Goal: Information Seeking & Learning: Check status

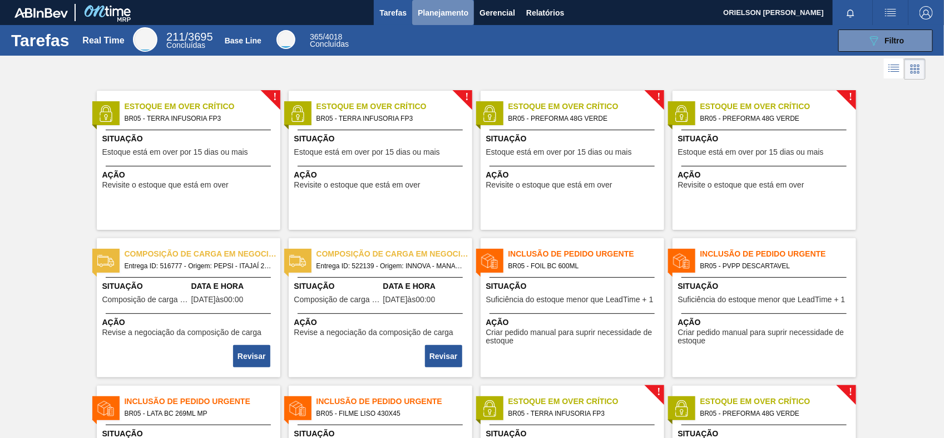
click at [434, 11] on span "Planejamento" at bounding box center [443, 12] width 51 height 13
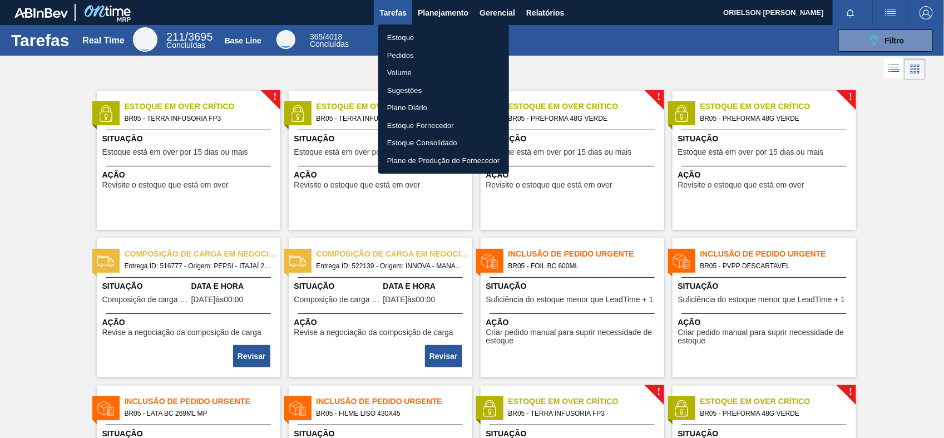
click at [397, 55] on li "Pedidos" at bounding box center [443, 56] width 131 height 18
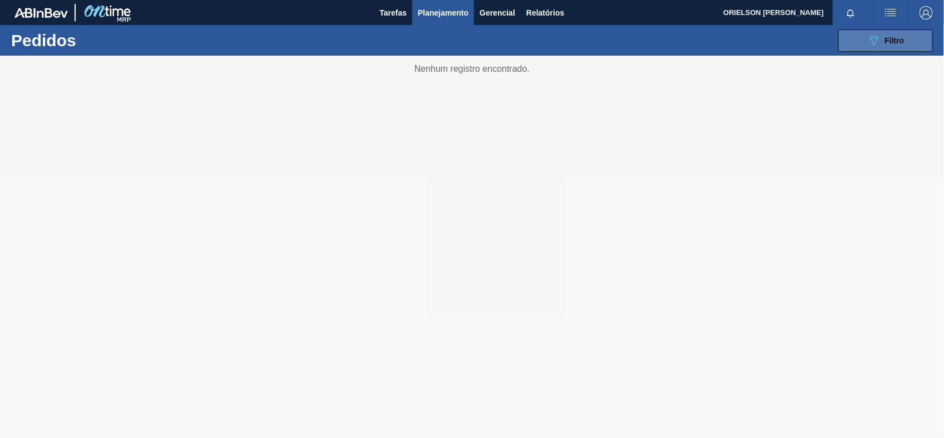
click at [893, 42] on span "Filtro" at bounding box center [894, 40] width 19 height 9
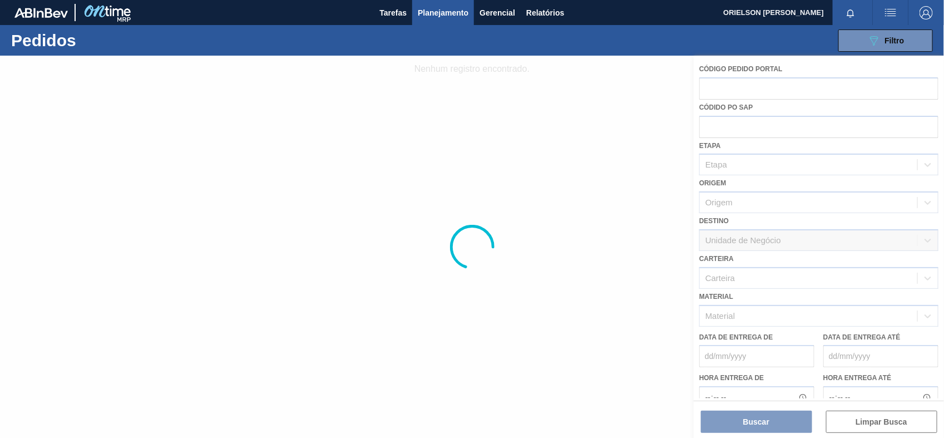
click at [740, 307] on div at bounding box center [472, 247] width 944 height 382
click at [741, 318] on div at bounding box center [472, 247] width 944 height 382
click at [452, 3] on button "Planejamento" at bounding box center [443, 12] width 62 height 25
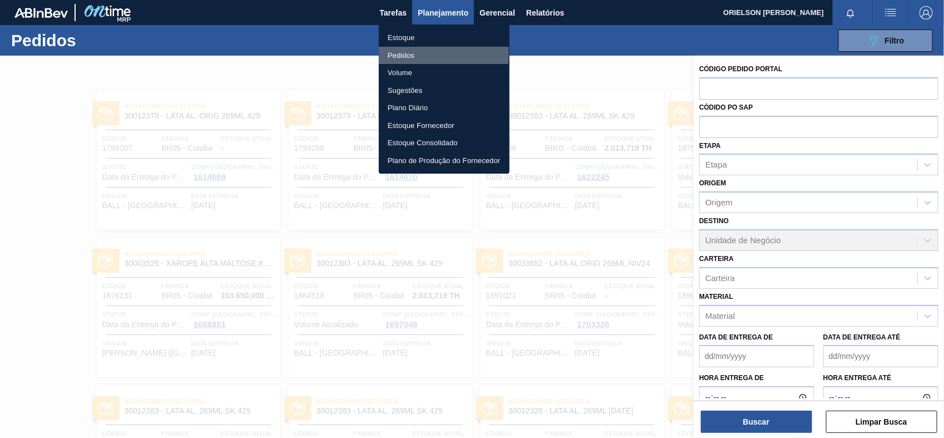
click at [400, 52] on li "Pedidos" at bounding box center [444, 56] width 131 height 18
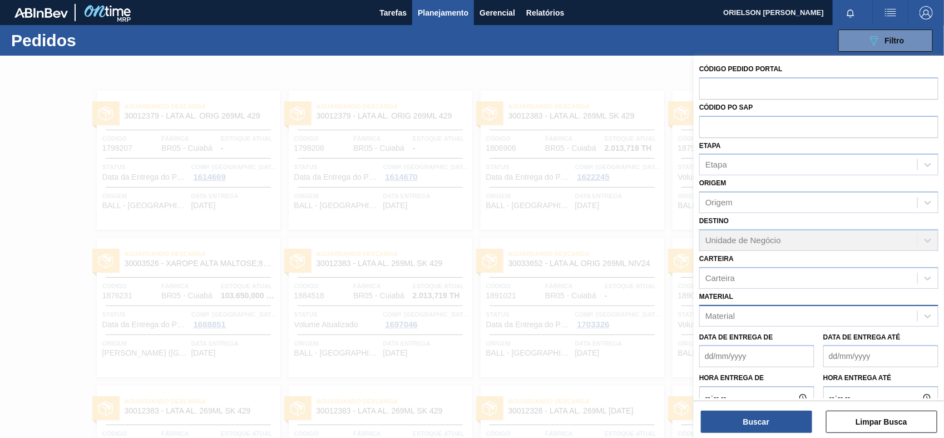
click at [740, 316] on div "Material" at bounding box center [808, 316] width 217 height 16
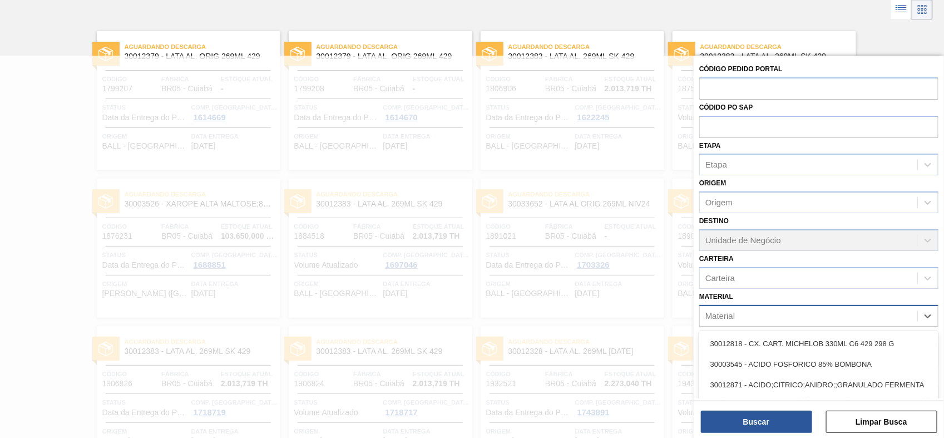
scroll to position [62, 0]
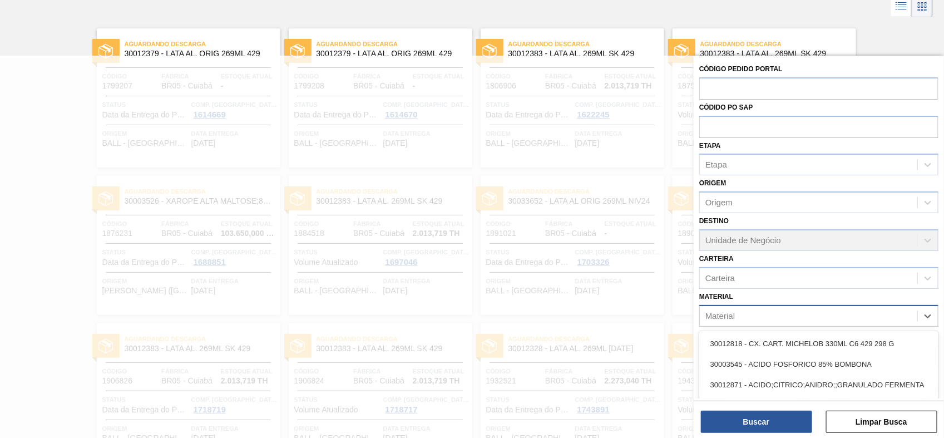
paste input "30003623"
type input "30003623"
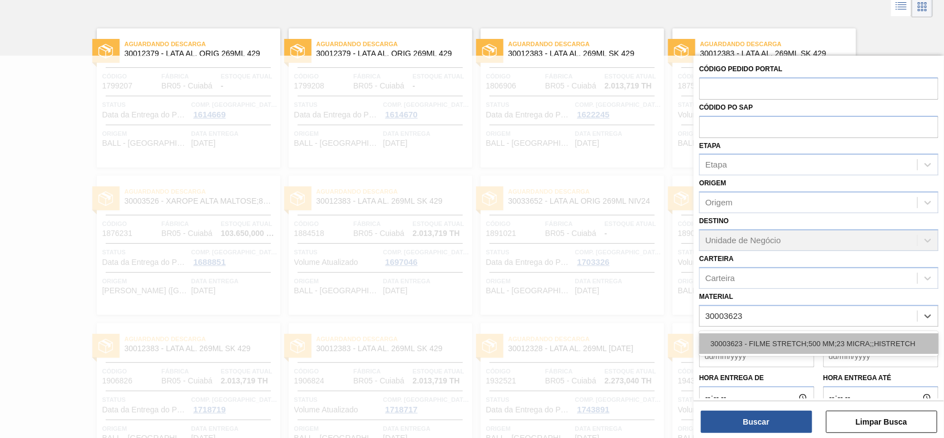
click at [747, 335] on div "30003623 - FILME STRETCH;500 MM;23 MICRA;;HISTRETCH" at bounding box center [818, 343] width 239 height 21
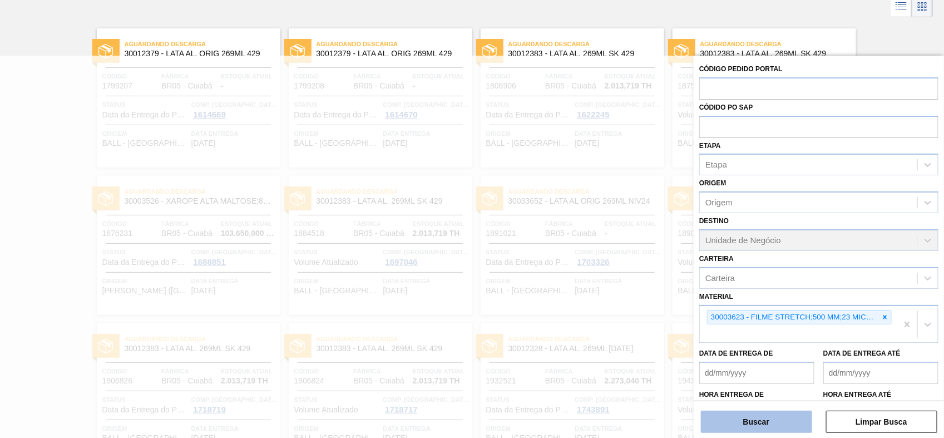
click at [759, 416] on button "Buscar" at bounding box center [756, 421] width 111 height 22
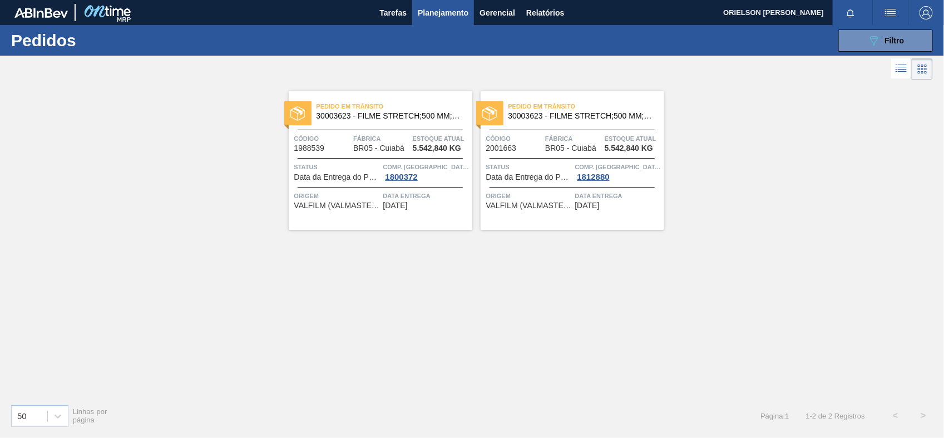
scroll to position [0, 0]
click at [338, 137] on span "Código" at bounding box center [322, 138] width 57 height 11
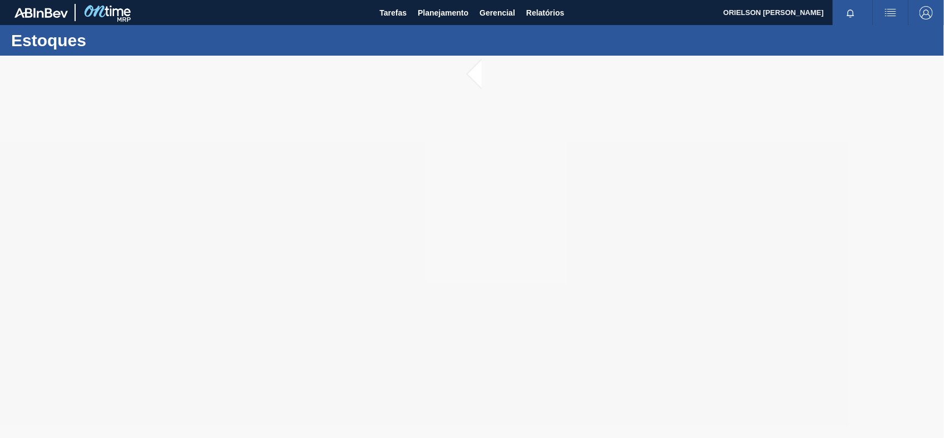
click at [446, 27] on div "Estoques" at bounding box center [472, 40] width 944 height 31
click at [395, 9] on span "Tarefas" at bounding box center [392, 12] width 27 height 13
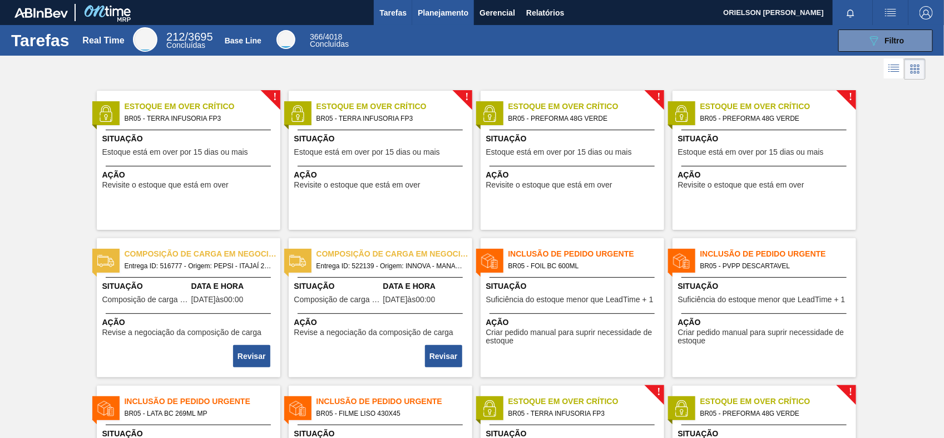
click at [433, 14] on span "Planejamento" at bounding box center [443, 12] width 51 height 13
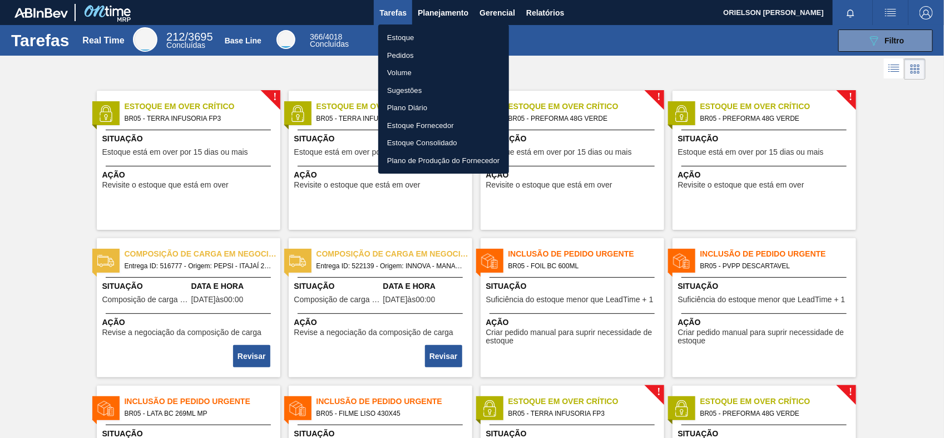
click at [404, 33] on li "Estoque" at bounding box center [443, 38] width 131 height 18
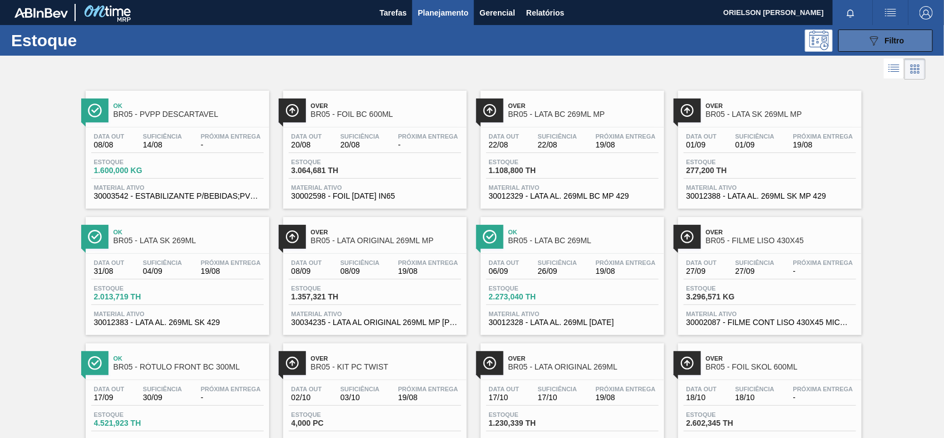
click at [865, 42] on button "089F7B8B-B2A5-4AFE-B5C0-19BA573D28AC Filtro" at bounding box center [885, 40] width 95 height 22
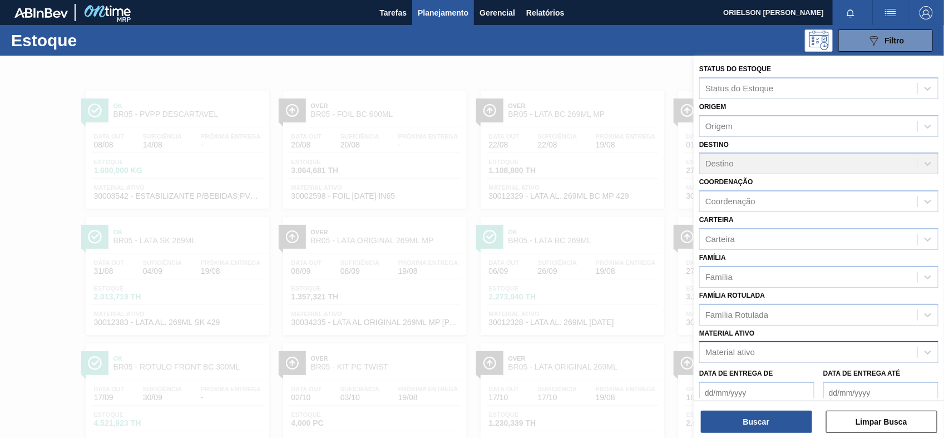
click at [743, 353] on div "Material ativo" at bounding box center [730, 352] width 50 height 9
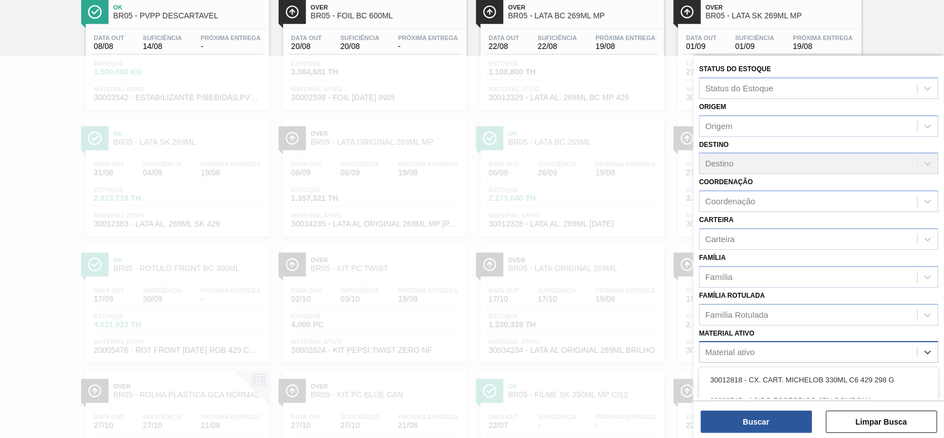
paste ativo "30003623"
type ativo "30003623"
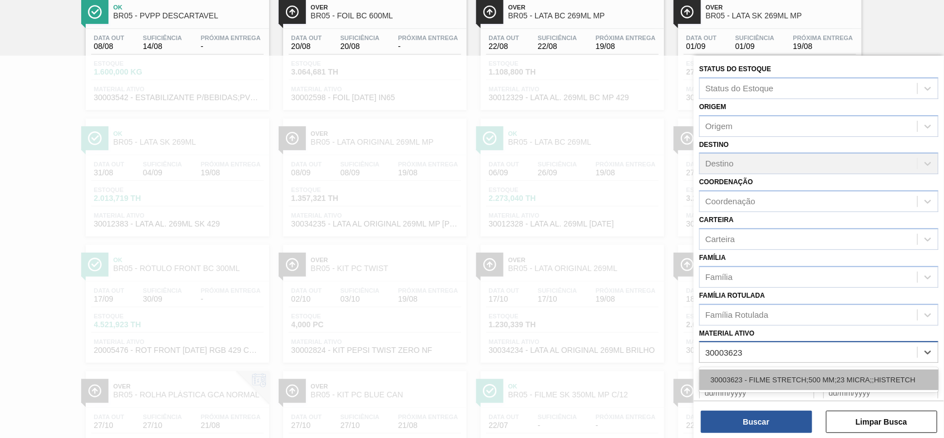
click at [749, 373] on div "30003623 - FILME STRETCH;500 MM;23 MICRA;;HISTRETCH" at bounding box center [818, 379] width 239 height 21
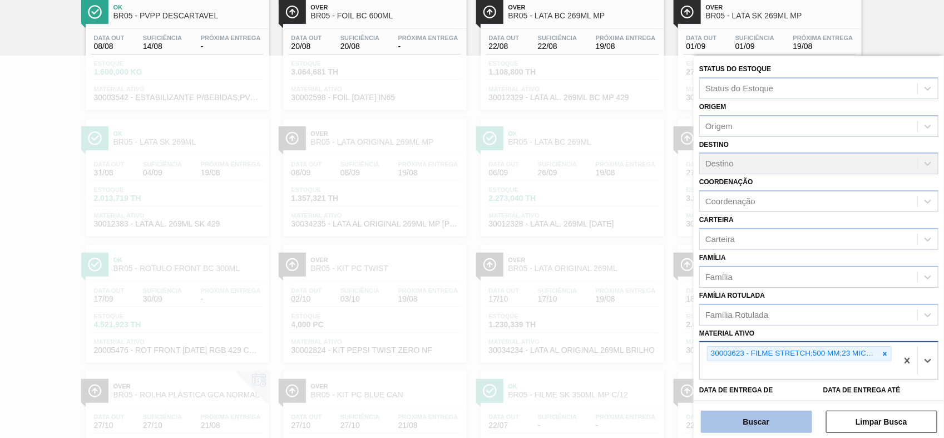
click at [754, 421] on button "Buscar" at bounding box center [756, 421] width 111 height 22
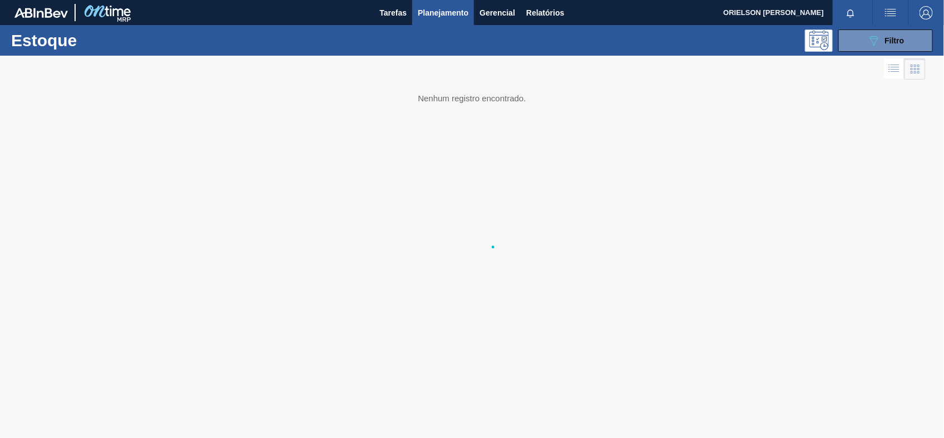
scroll to position [0, 0]
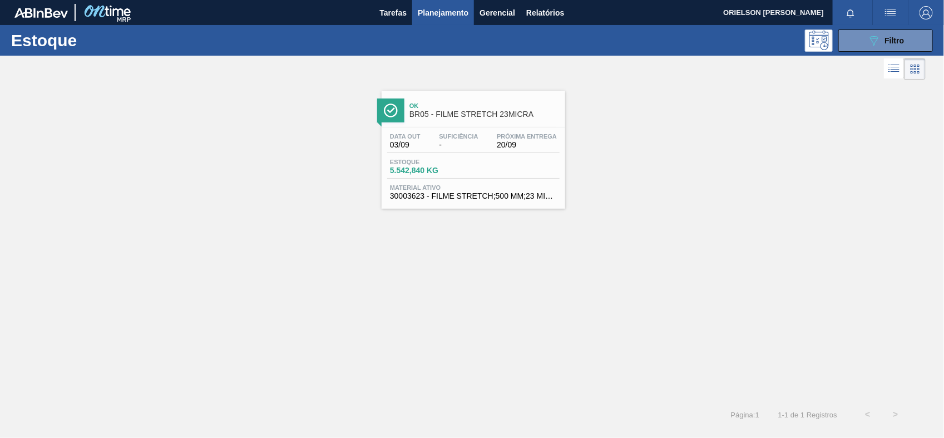
click at [441, 162] on span "Estoque" at bounding box center [429, 162] width 78 height 7
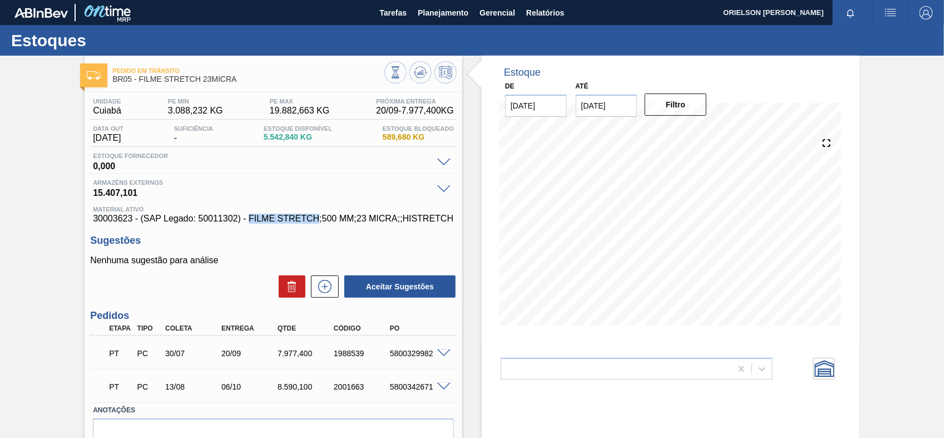
copy span "FILME STRETCH"
drag, startPoint x: 248, startPoint y: 217, endPoint x: 318, endPoint y: 218, distance: 69.5
click at [318, 218] on span "30003623 - (SAP Legado: 50011302) - FILME STRETCH;500 MM;23 MICRA;;HISTRETCH" at bounding box center [273, 219] width 361 height 10
click at [379, 11] on span "Tarefas" at bounding box center [392, 12] width 27 height 13
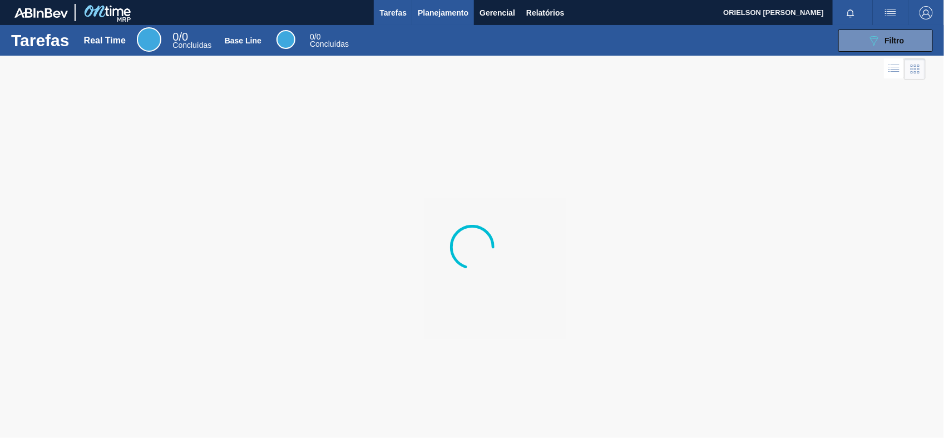
click at [468, 10] on button "Planejamento" at bounding box center [443, 12] width 62 height 25
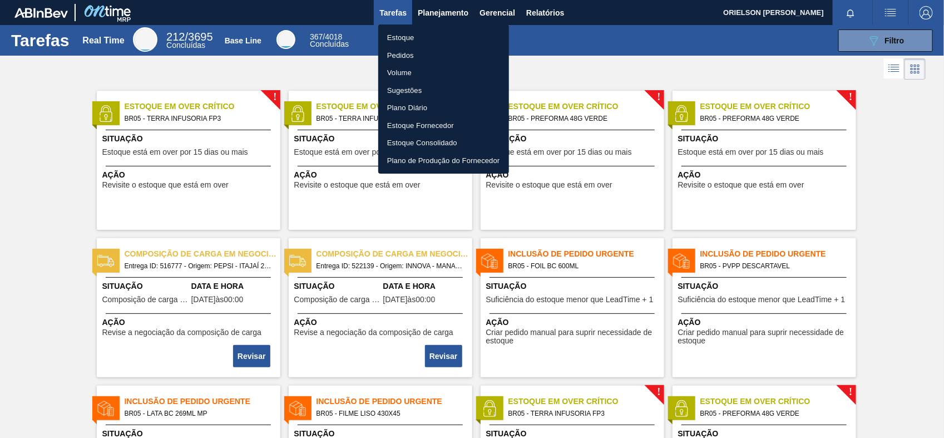
click at [409, 36] on li "Estoque" at bounding box center [443, 38] width 131 height 18
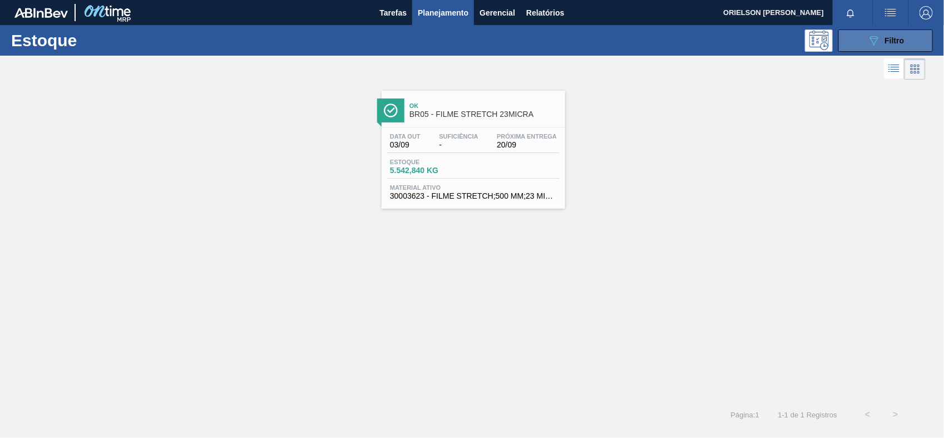
click at [869, 49] on button "089F7B8B-B2A5-4AFE-B5C0-19BA573D28AC Filtro" at bounding box center [885, 40] width 95 height 22
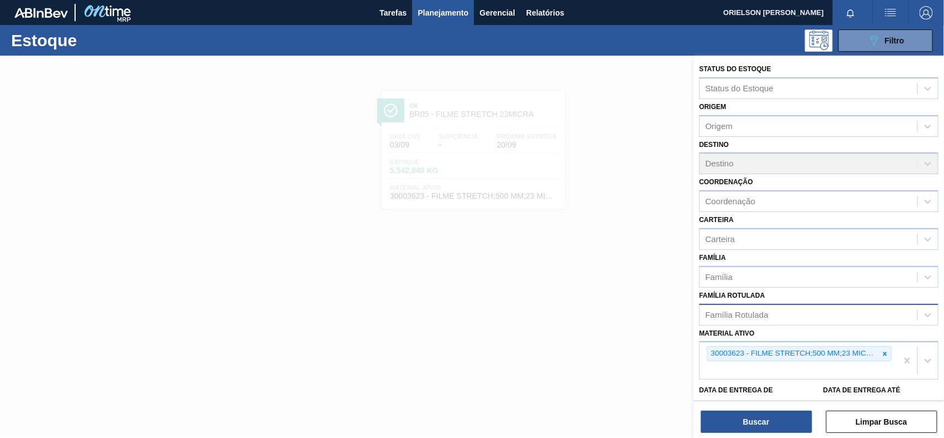
click at [750, 314] on div "Família Rotulada" at bounding box center [736, 314] width 63 height 9
click at [620, 317] on div at bounding box center [472, 275] width 944 height 438
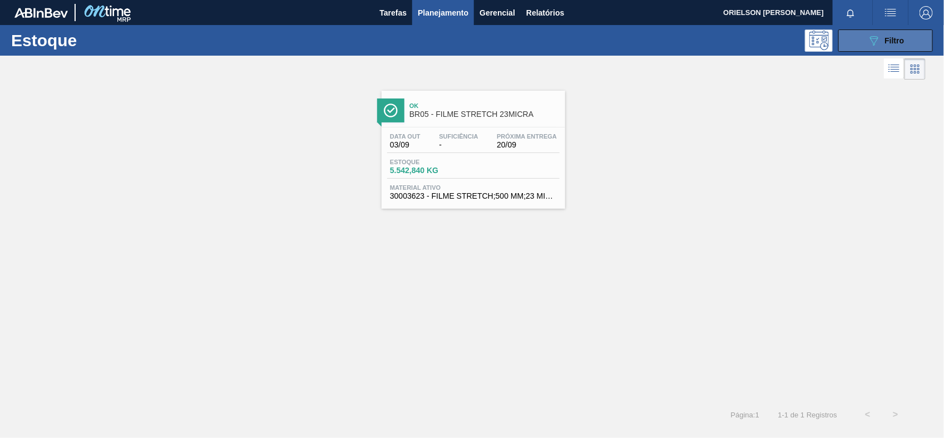
click at [871, 39] on icon "089F7B8B-B2A5-4AFE-B5C0-19BA573D28AC" at bounding box center [873, 40] width 13 height 13
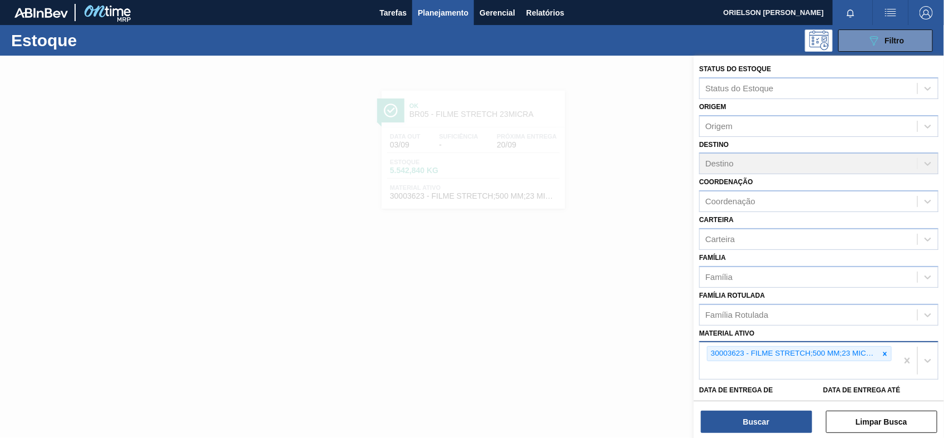
click at [803, 374] on div "30003623 - FILME STRETCH;500 MM;23 MICRA;;HISTRETCH" at bounding box center [798, 360] width 197 height 37
paste ativo "30002293"
type ativo "30002293"
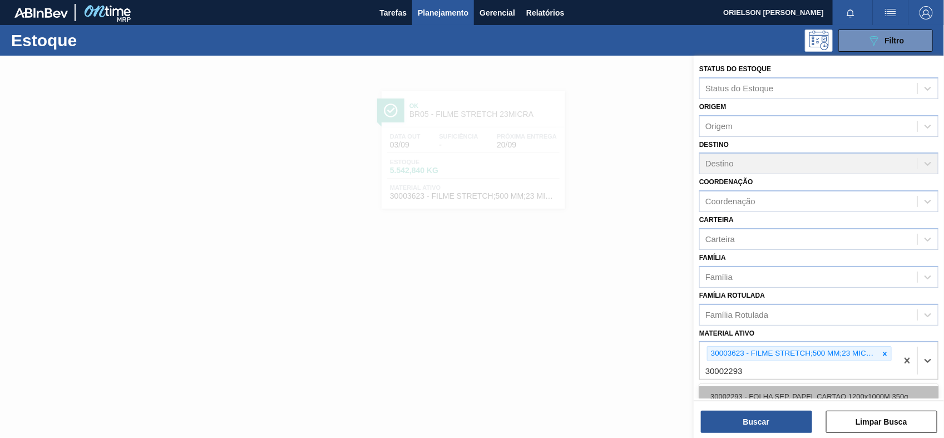
click at [760, 394] on div "30002293 - FOLHA SEP. PAPEL CARTAO 1200x1000M 350g" at bounding box center [818, 396] width 239 height 21
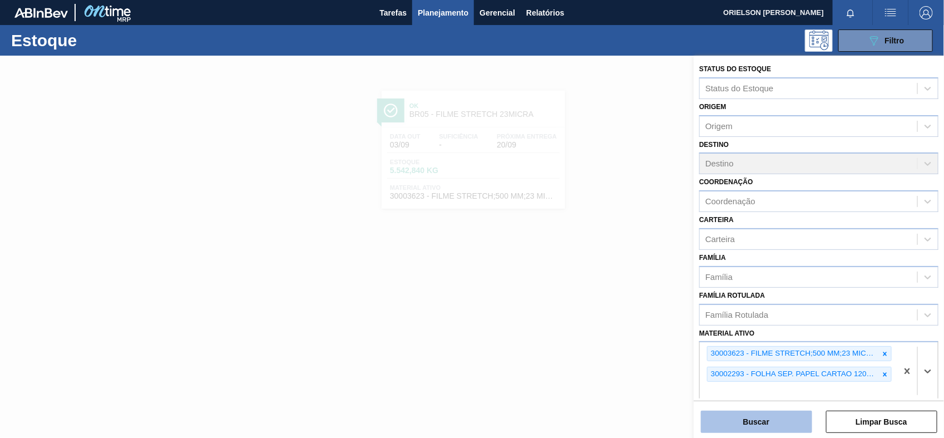
click at [758, 420] on button "Buscar" at bounding box center [756, 421] width 111 height 22
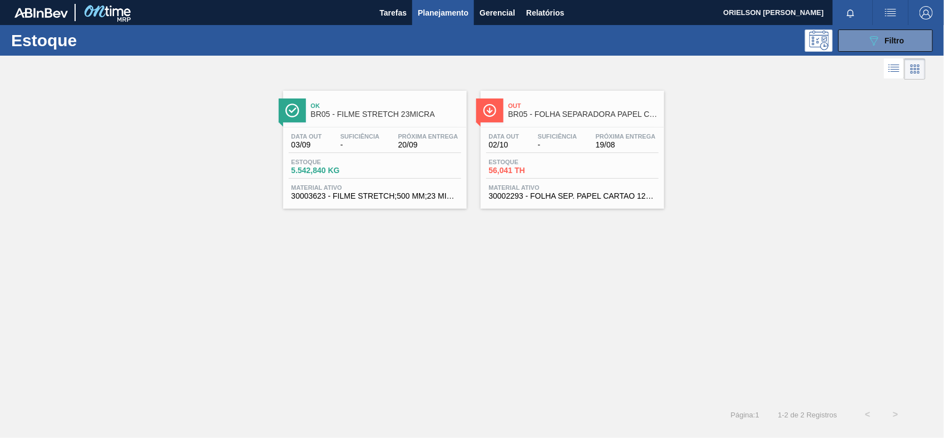
click at [579, 159] on div "Estoque 56,041 TH" at bounding box center [572, 169] width 172 height 20
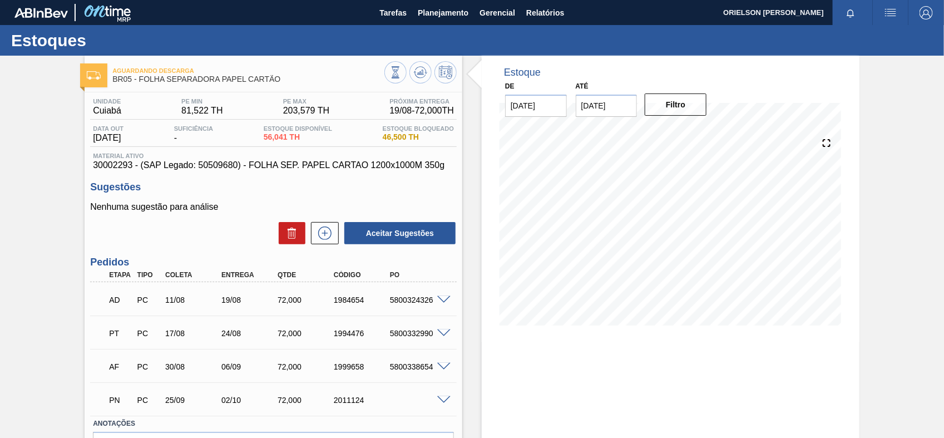
click at [229, 301] on div "19/08" at bounding box center [250, 299] width 62 height 9
drag, startPoint x: 224, startPoint y: 300, endPoint x: 437, endPoint y: 301, distance: 213.0
click at [437, 301] on div "AD PC 11/08 19/08 72,000 1984654 5800324326" at bounding box center [273, 299] width 367 height 28
click at [220, 337] on div "24/08" at bounding box center [250, 333] width 62 height 9
drag, startPoint x: 223, startPoint y: 332, endPoint x: 338, endPoint y: 332, distance: 114.6
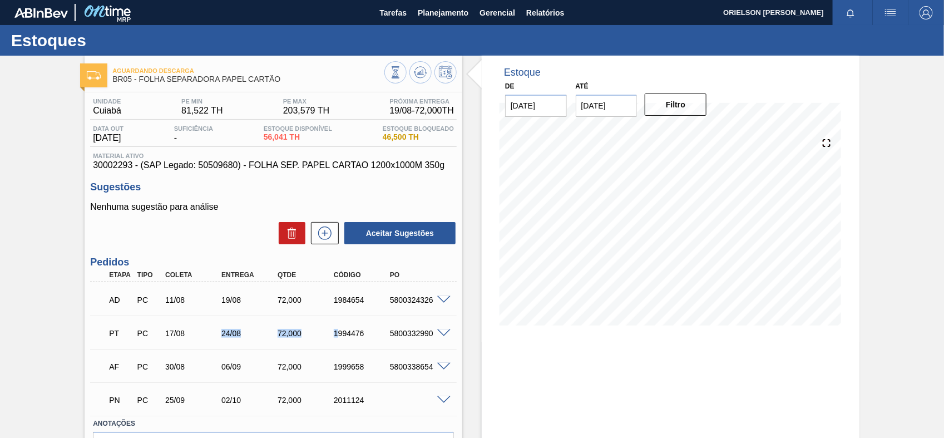
click at [338, 332] on div "PT PC 17/08 24/08 72,000 1994476 5800332990" at bounding box center [270, 332] width 337 height 22
click at [273, 341] on div "PT PC 17/08 24/08 72,000 1994476 5800332990" at bounding box center [270, 332] width 337 height 22
click at [424, 8] on span "Planejamento" at bounding box center [443, 12] width 51 height 13
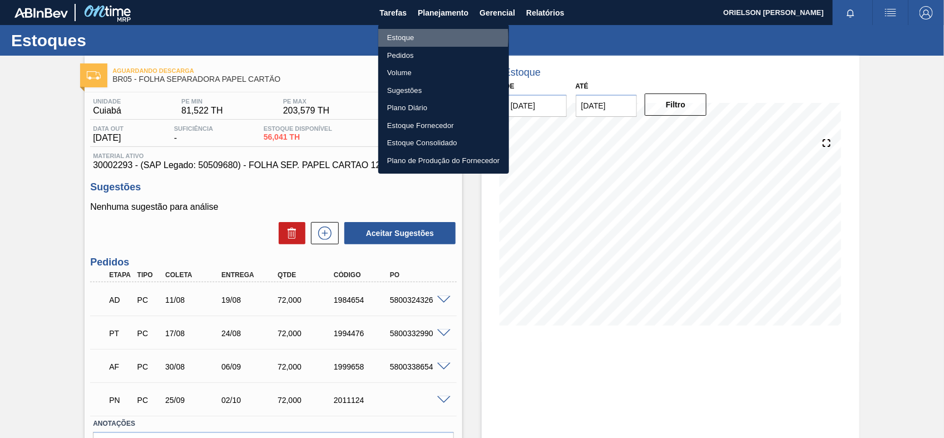
click at [402, 37] on li "Estoque" at bounding box center [443, 38] width 131 height 18
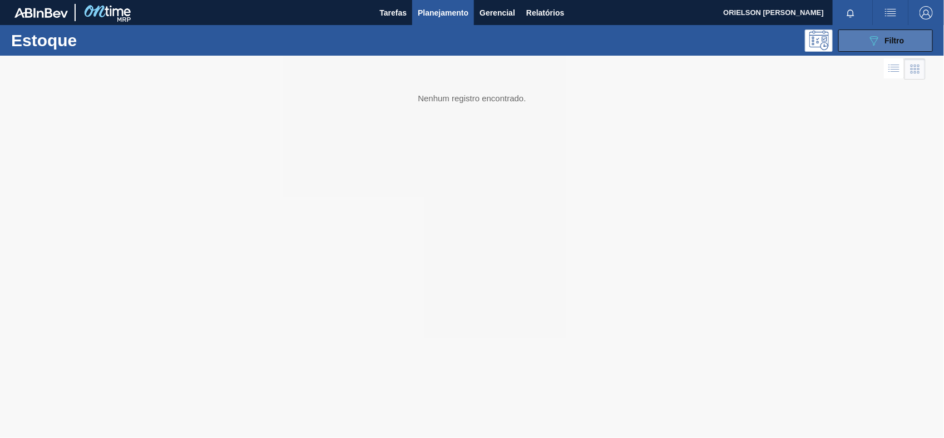
click at [885, 42] on span "Filtro" at bounding box center [894, 40] width 19 height 9
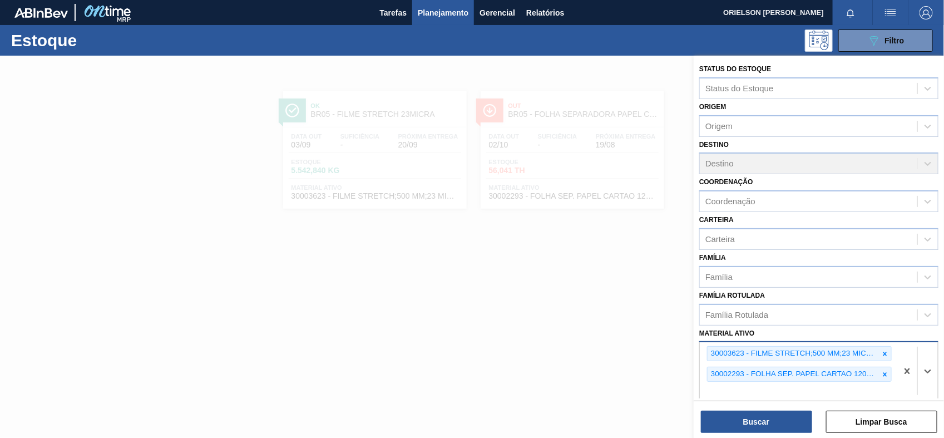
click at [780, 388] on div "30003623 - FILME STRETCH;500 MM;23 MICRA;;HISTRETCH 30002293 - FOLHA SEP. PAPEL…" at bounding box center [798, 370] width 197 height 57
paste ativo "30002268"
type ativo "30002268"
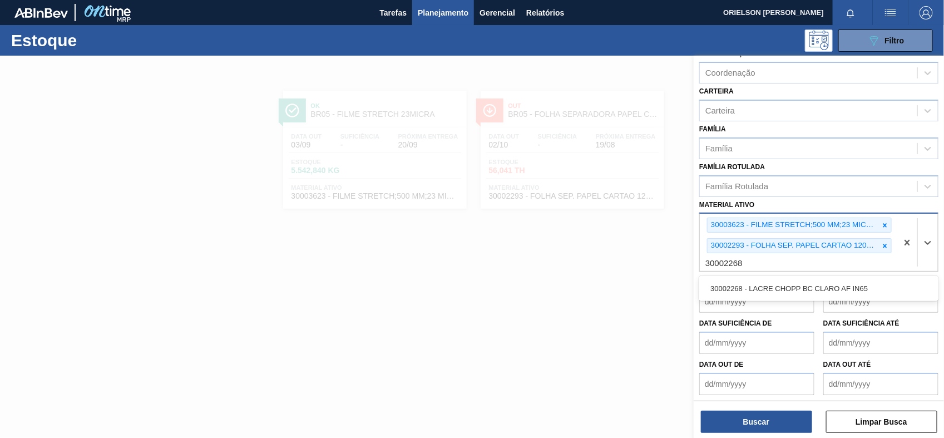
click at [788, 280] on div "30002268 - LACRE CHOPP BC CLARO AF IN65" at bounding box center [818, 288] width 239 height 21
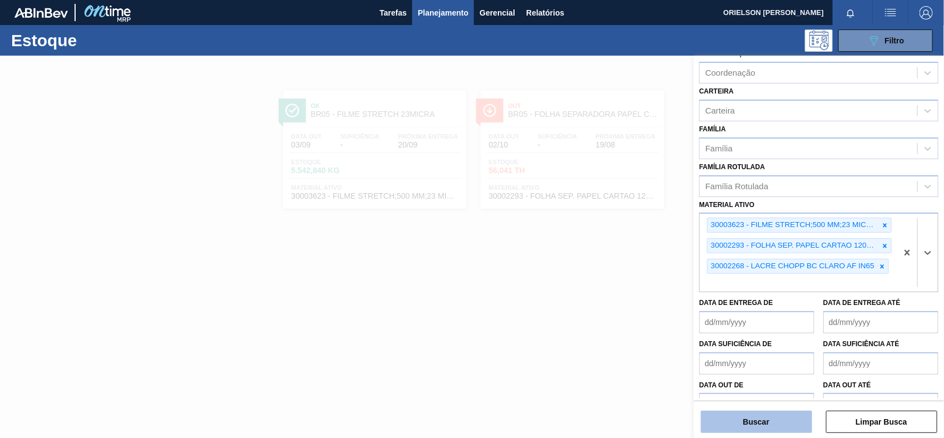
click at [760, 420] on button "Buscar" at bounding box center [756, 421] width 111 height 22
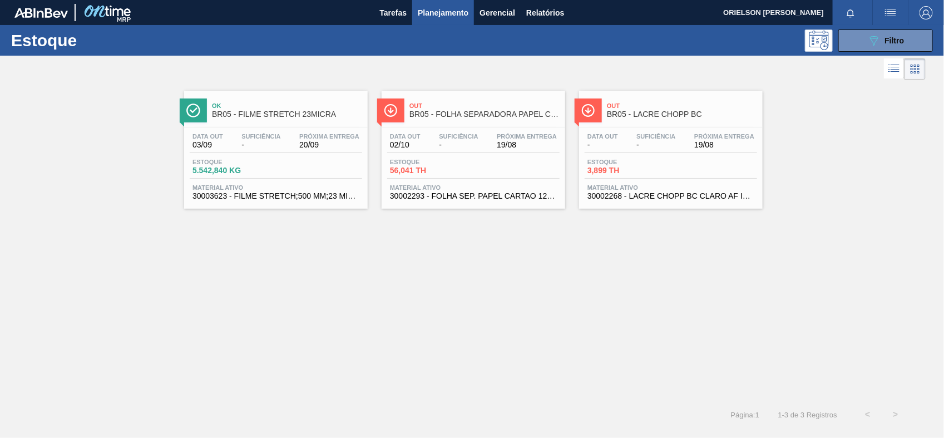
click at [613, 143] on span "-" at bounding box center [602, 145] width 31 height 8
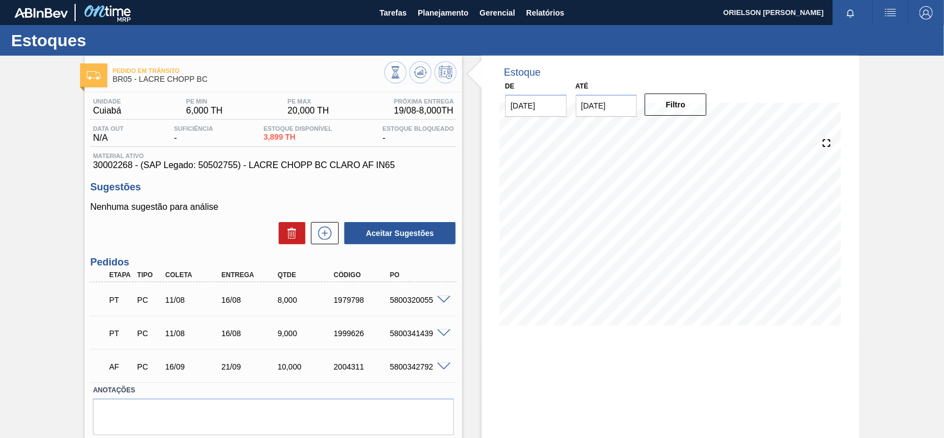
click at [442, 303] on span at bounding box center [443, 300] width 13 height 8
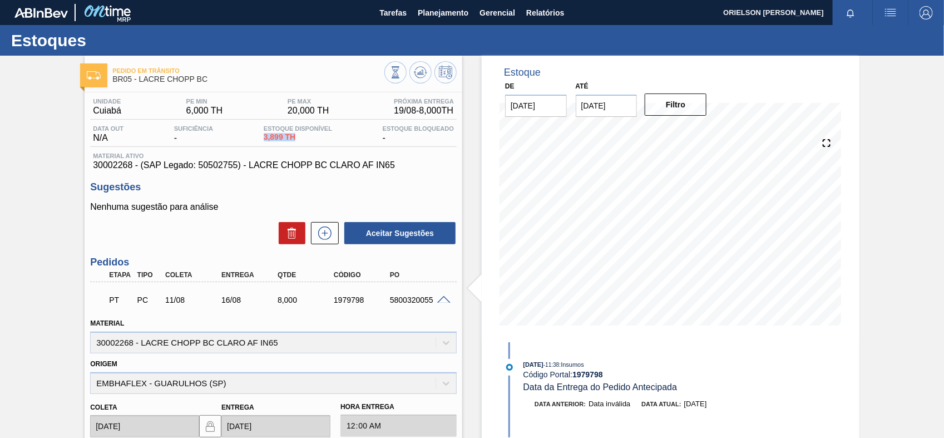
drag, startPoint x: 299, startPoint y: 140, endPoint x: 264, endPoint y: 140, distance: 35.0
click at [264, 140] on span "3,899 TH" at bounding box center [298, 137] width 68 height 8
click at [270, 141] on span "3,899 TH" at bounding box center [298, 137] width 68 height 8
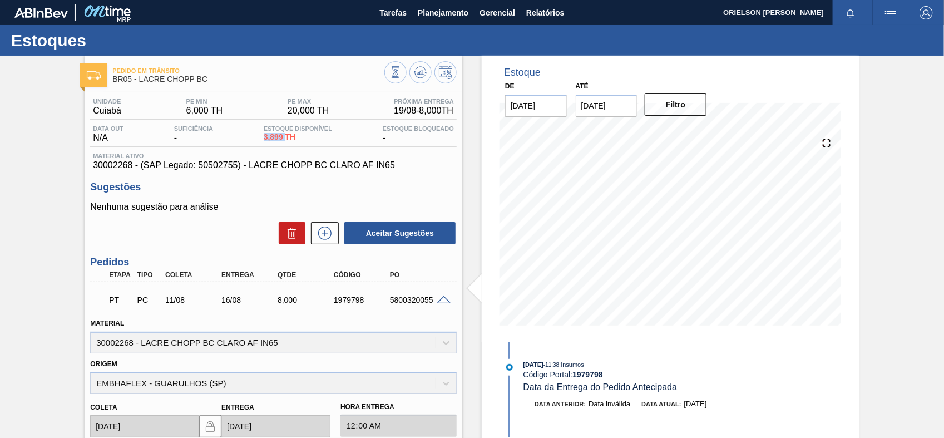
copy span "3,899"
